Goal: Information Seeking & Learning: Learn about a topic

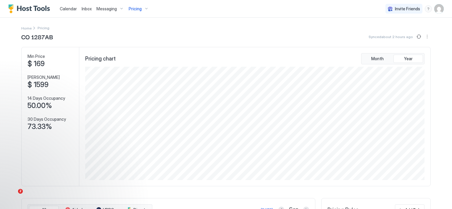
scroll to position [113, 340]
click at [62, 9] on span "Calendar" at bounding box center [68, 8] width 17 height 5
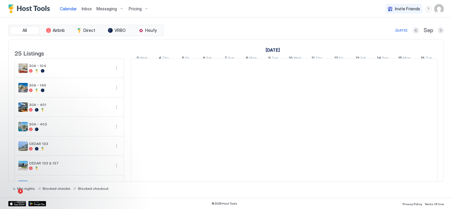
scroll to position [0, 328]
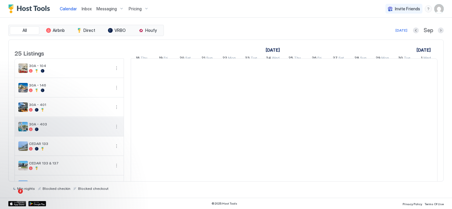
click at [117, 130] on button "More options" at bounding box center [116, 126] width 7 height 7
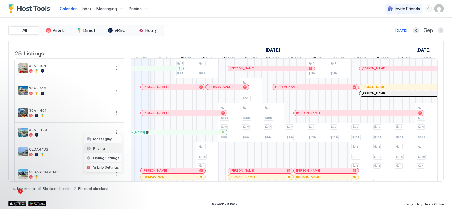
click at [103, 150] on span "Pricing" at bounding box center [99, 148] width 12 height 4
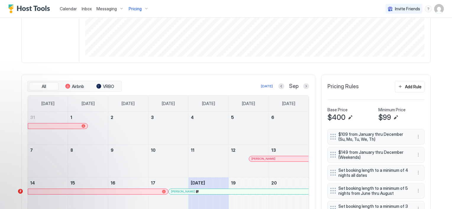
scroll to position [148, 0]
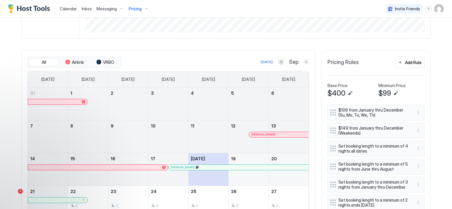
click at [303, 61] on button "Next month" at bounding box center [306, 62] width 6 height 6
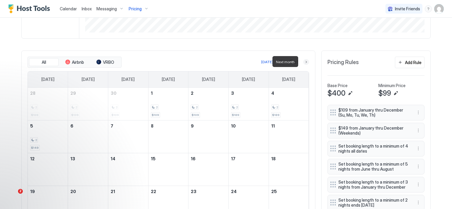
click at [303, 61] on button "Next month" at bounding box center [306, 62] width 6 height 6
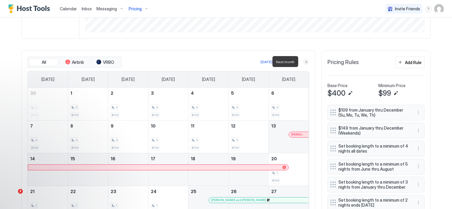
click at [303, 63] on button "Next month" at bounding box center [306, 62] width 6 height 6
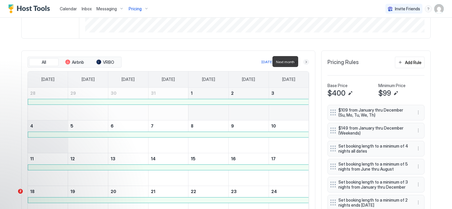
click at [303, 63] on button "Next month" at bounding box center [306, 62] width 6 height 6
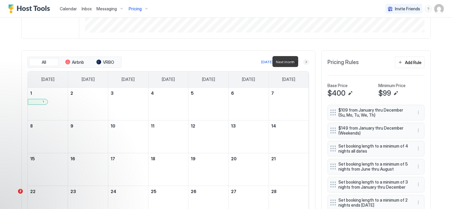
click at [303, 63] on button "Next month" at bounding box center [306, 62] width 6 height 6
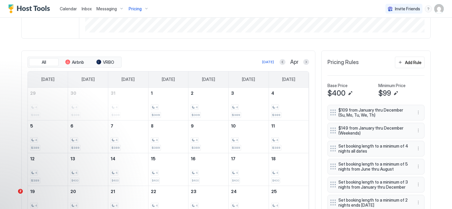
click at [300, 62] on div "Apr" at bounding box center [294, 62] width 30 height 7
click at [303, 60] on button "Next month" at bounding box center [306, 62] width 6 height 6
click at [305, 60] on button "Next month" at bounding box center [306, 62] width 6 height 6
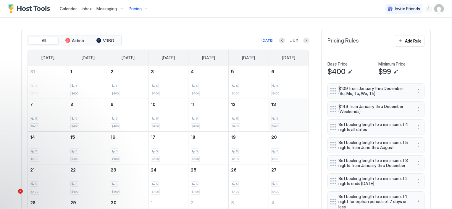
scroll to position [182, 0]
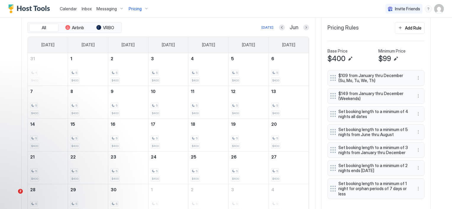
click at [69, 11] on link "Calendar" at bounding box center [68, 9] width 17 height 6
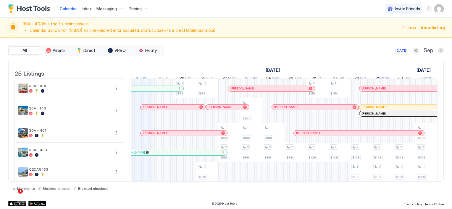
scroll to position [0, 328]
